Goal: Communication & Community: Answer question/provide support

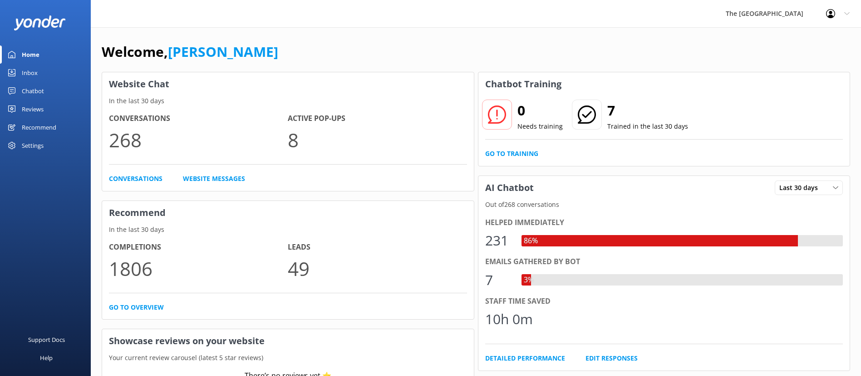
drag, startPoint x: 0, startPoint y: 0, endPoint x: 56, endPoint y: 70, distance: 89.5
click at [56, 70] on link "Inbox" at bounding box center [45, 73] width 91 height 18
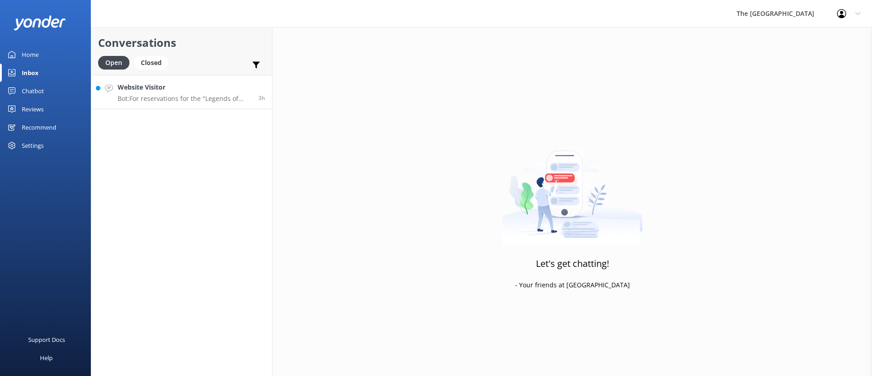
click at [163, 99] on p "Bot: For reservations for the "Legends of Polynesia" Island Night Umu Feast and…" at bounding box center [185, 98] width 134 height 8
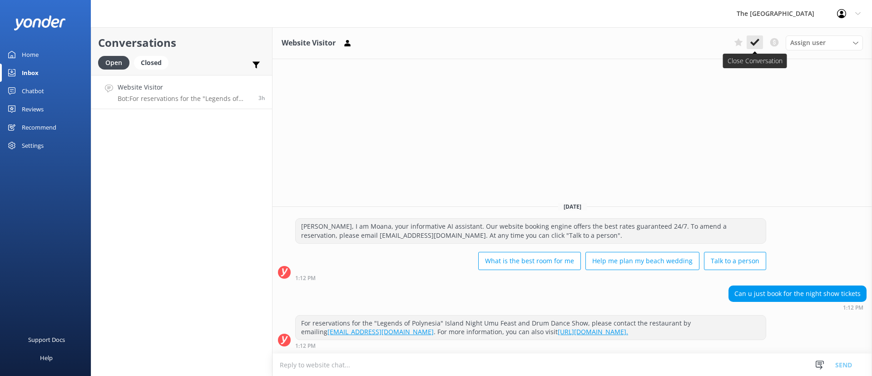
click at [758, 43] on icon at bounding box center [754, 42] width 9 height 9
